Goal: Information Seeking & Learning: Learn about a topic

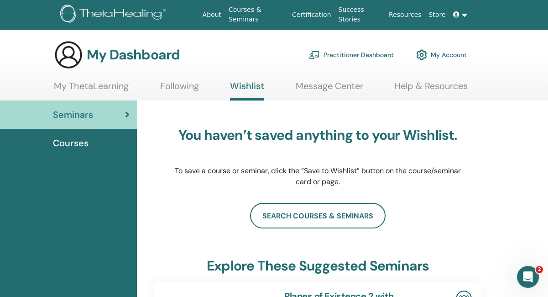
click at [111, 86] on link "My ThetaLearning" at bounding box center [91, 89] width 75 height 18
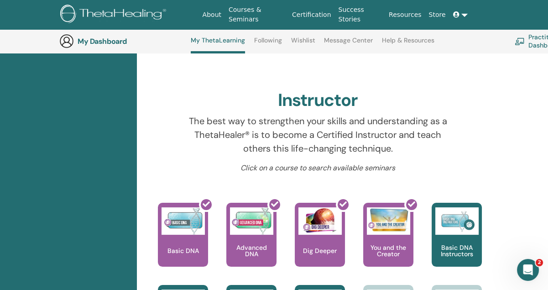
scroll to position [252, 0]
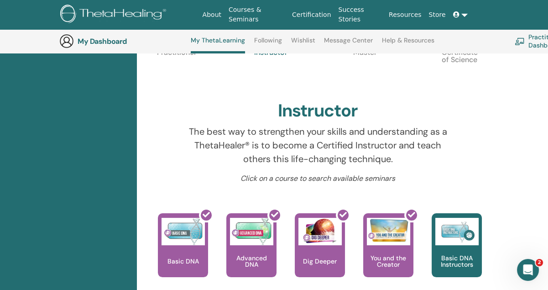
click at [529, 269] on icon "Open Intercom Messenger" at bounding box center [528, 269] width 6 height 7
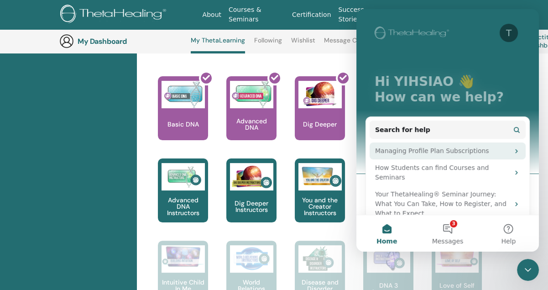
scroll to position [72, 0]
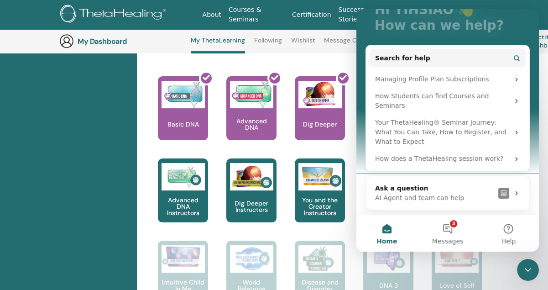
click at [502, 22] on p "How can we help?" at bounding box center [448, 26] width 146 height 16
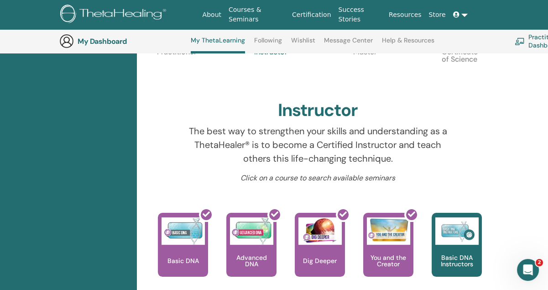
scroll to position [252, 0]
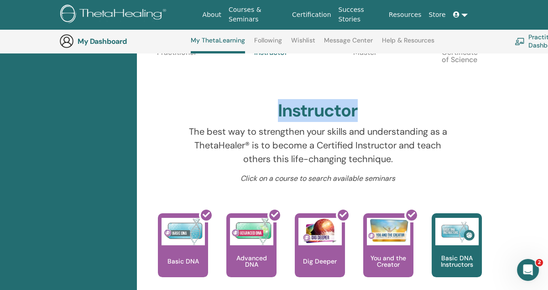
drag, startPoint x: 279, startPoint y: 109, endPoint x: 355, endPoint y: 110, distance: 75.8
click at [355, 110] on h2 "Instructor" at bounding box center [318, 110] width 80 height 21
copy h2 "Instructor"
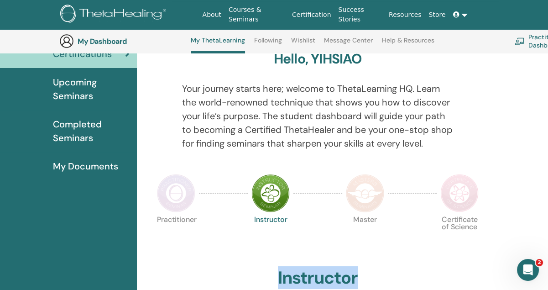
scroll to position [69, 0]
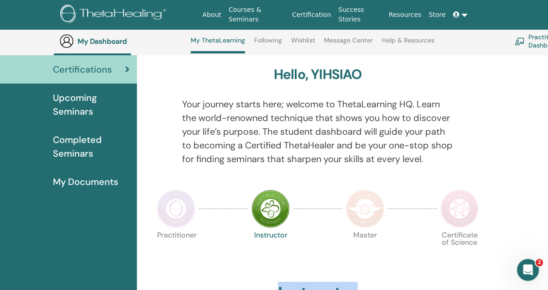
click at [73, 137] on span "Completed Seminars" at bounding box center [91, 146] width 77 height 27
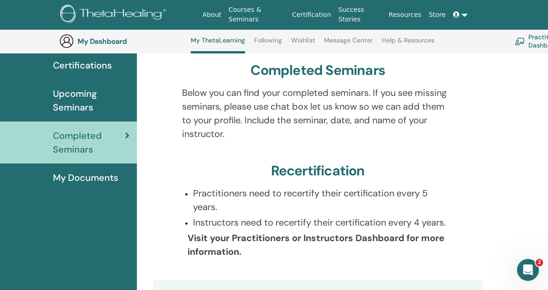
scroll to position [69, 0]
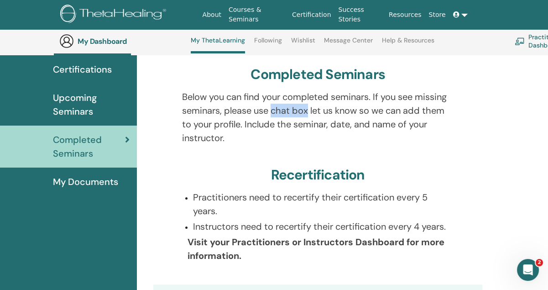
drag, startPoint x: 184, startPoint y: 110, endPoint x: 218, endPoint y: 111, distance: 34.2
click at [218, 111] on p "Below you can find your completed seminars. If you see missing seminars, please…" at bounding box center [318, 117] width 272 height 55
copy p "seminars"
